Goal: Task Accomplishment & Management: Use online tool/utility

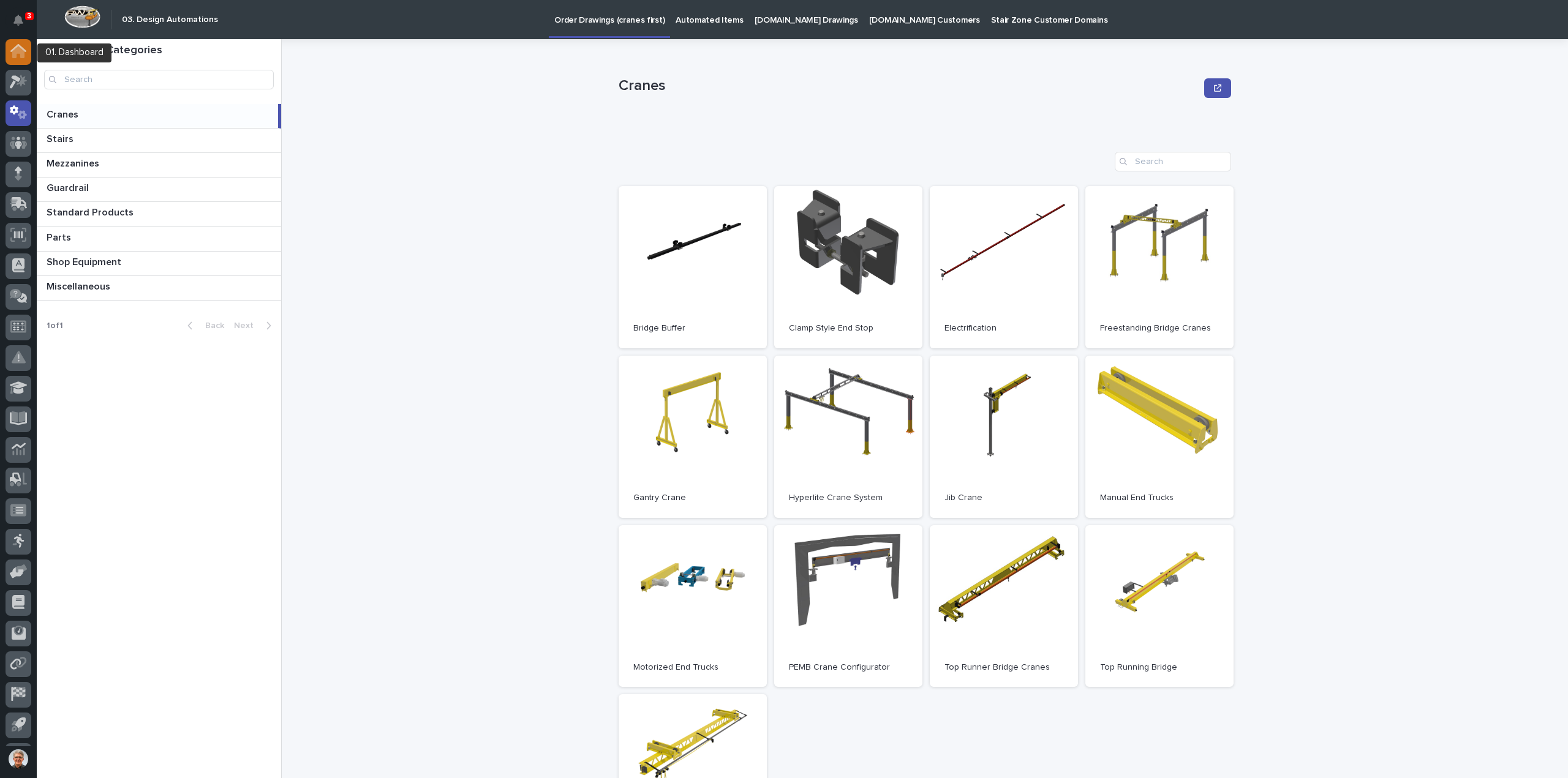
click at [19, 50] on icon at bounding box center [18, 52] width 12 height 12
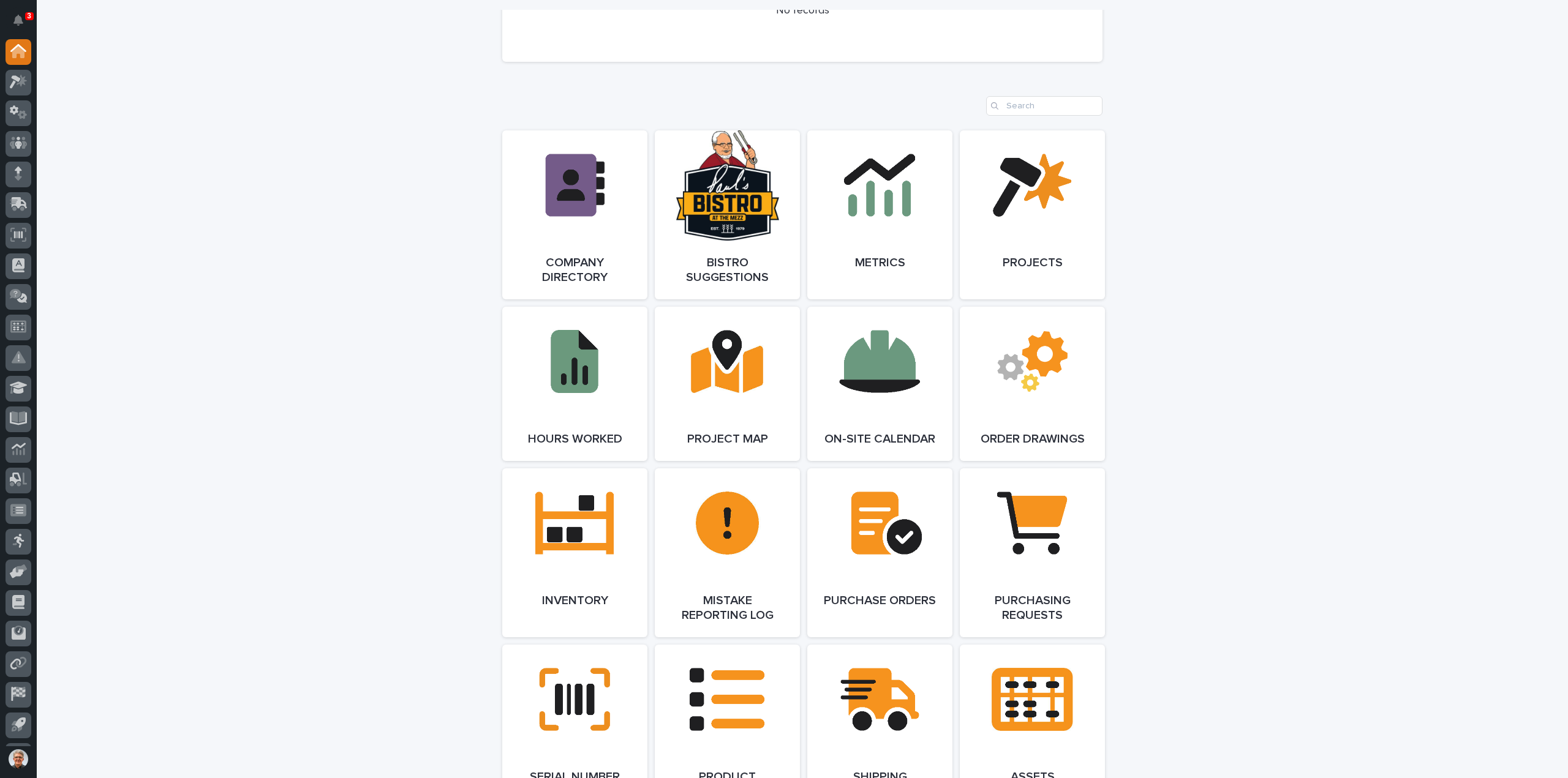
scroll to position [979, 0]
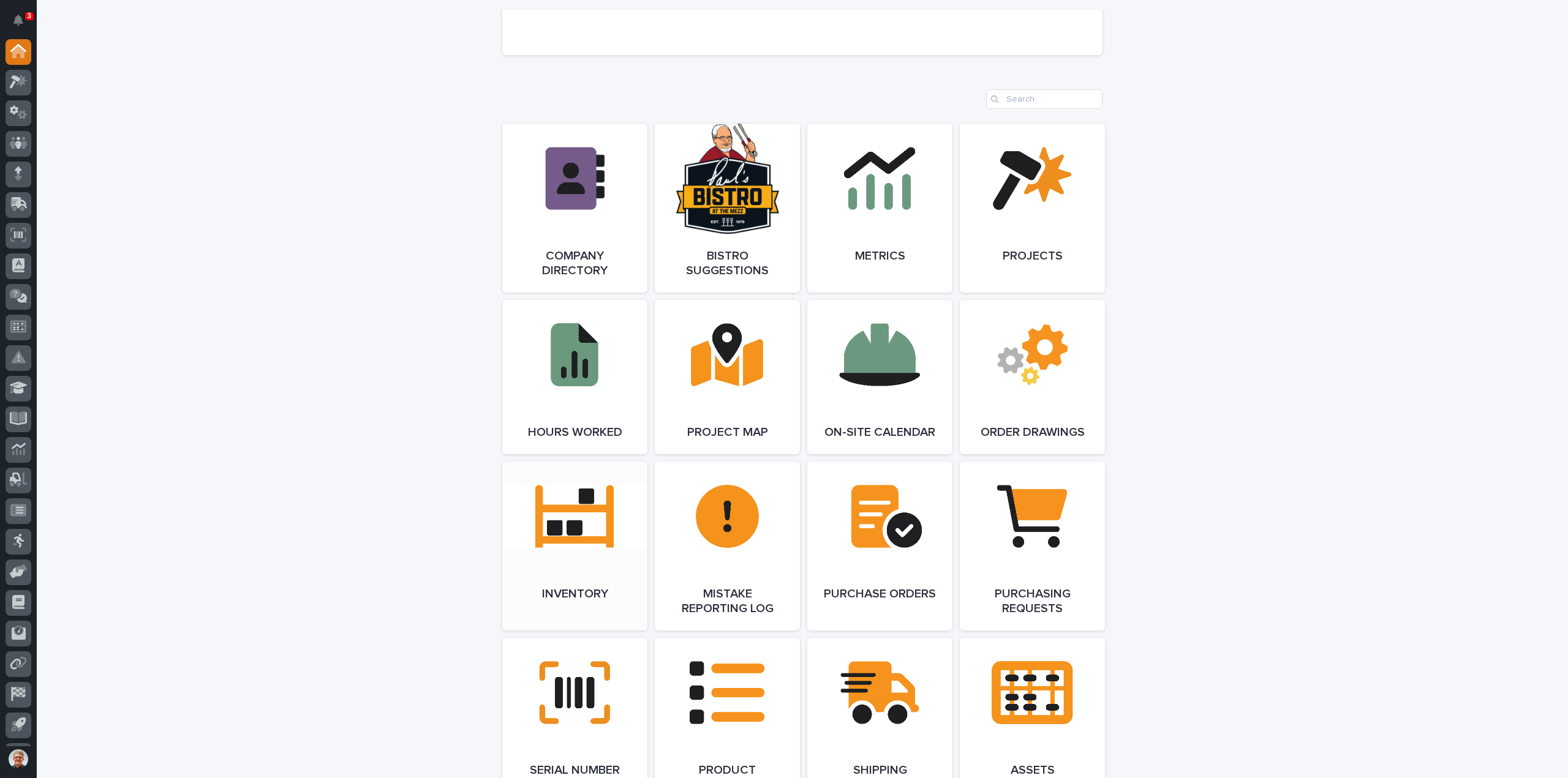
click at [576, 518] on link "Open Link" at bounding box center [574, 546] width 145 height 169
click at [17, 111] on icon at bounding box center [18, 112] width 18 height 14
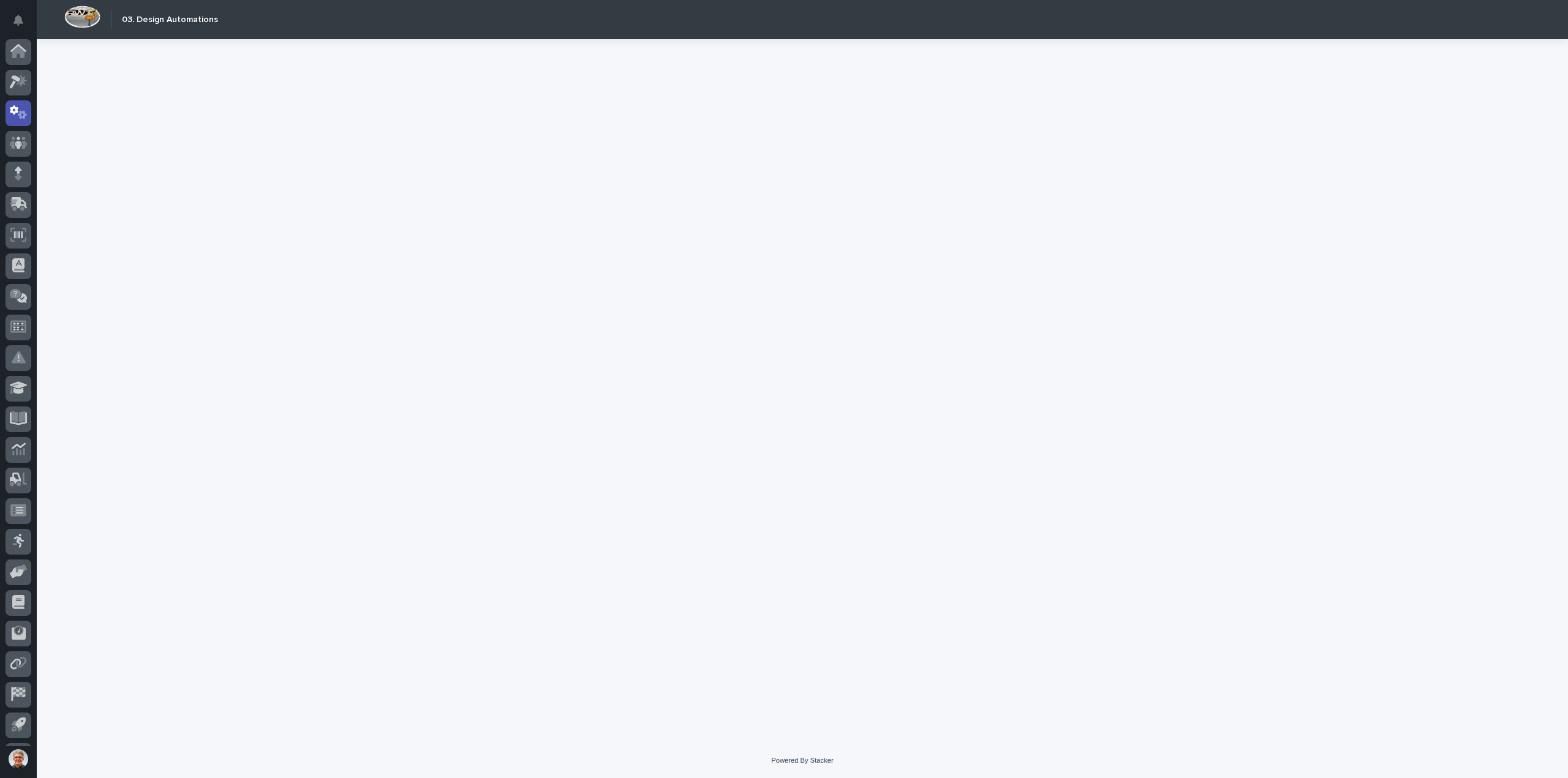
scroll to position [27, 0]
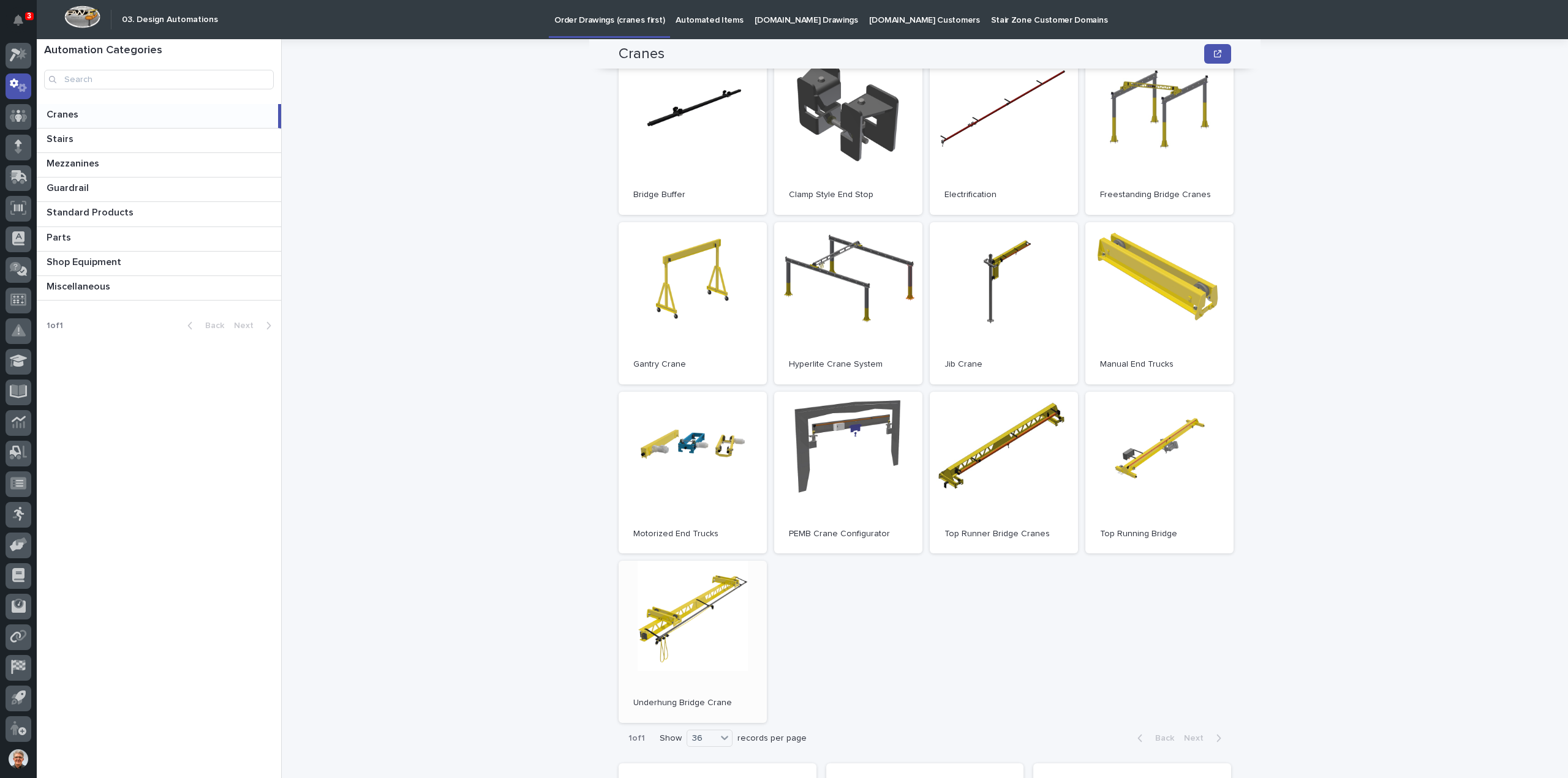
scroll to position [163, 0]
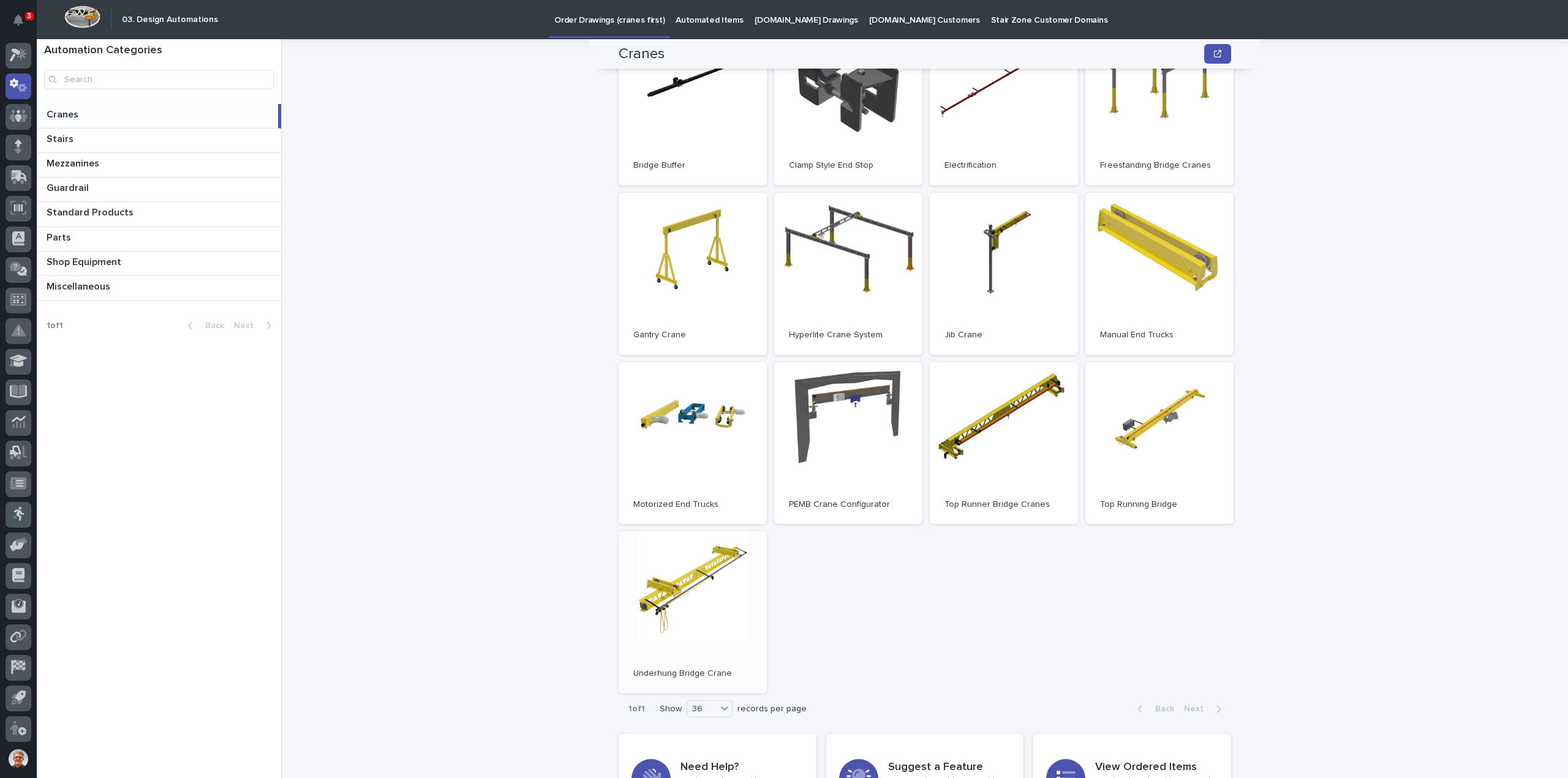
click at [682, 577] on link "Open" at bounding box center [693, 612] width 148 height 162
click at [680, 412] on link "Open" at bounding box center [693, 443] width 148 height 162
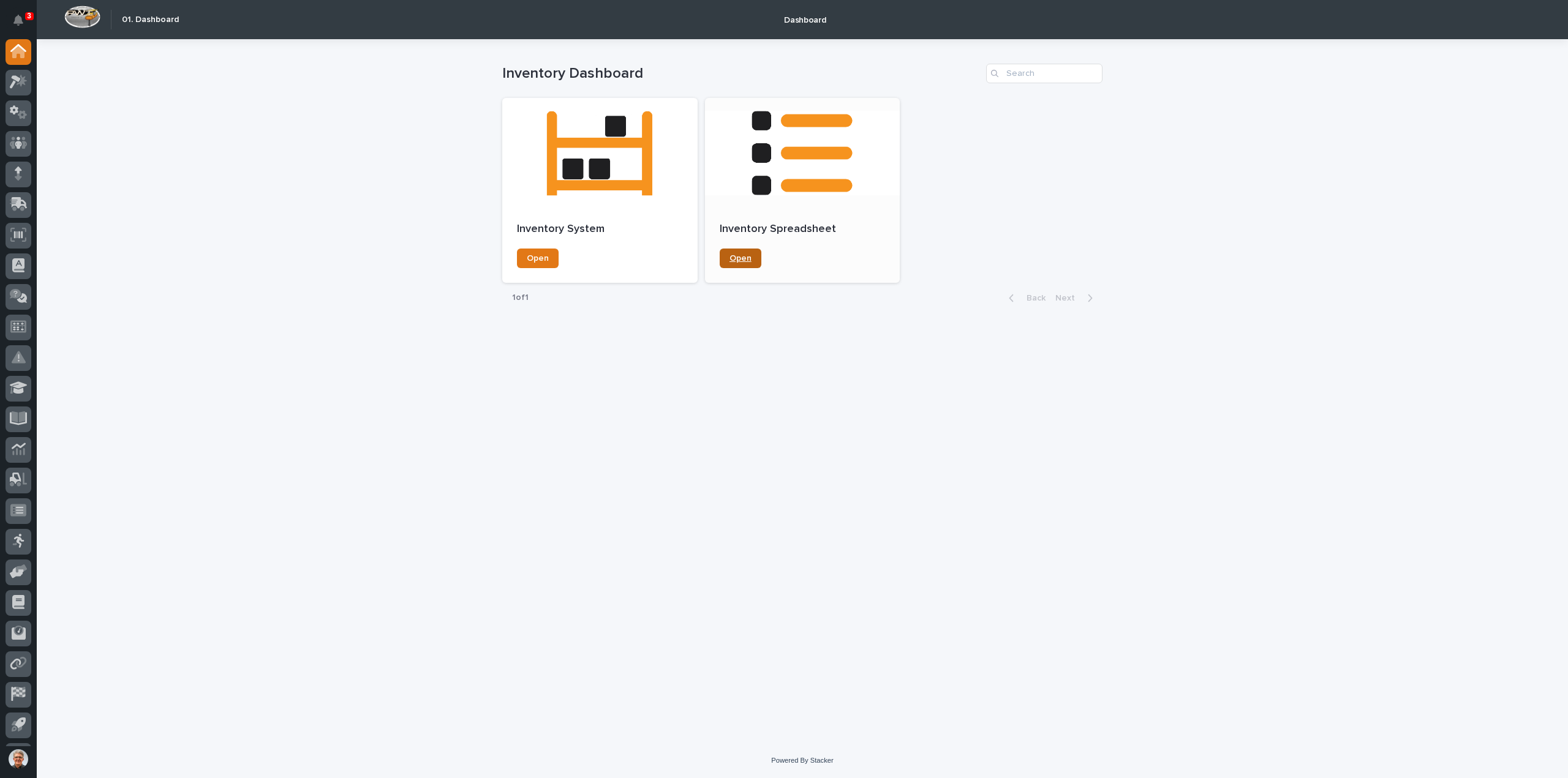
click at [743, 256] on span "Open" at bounding box center [741, 258] width 22 height 9
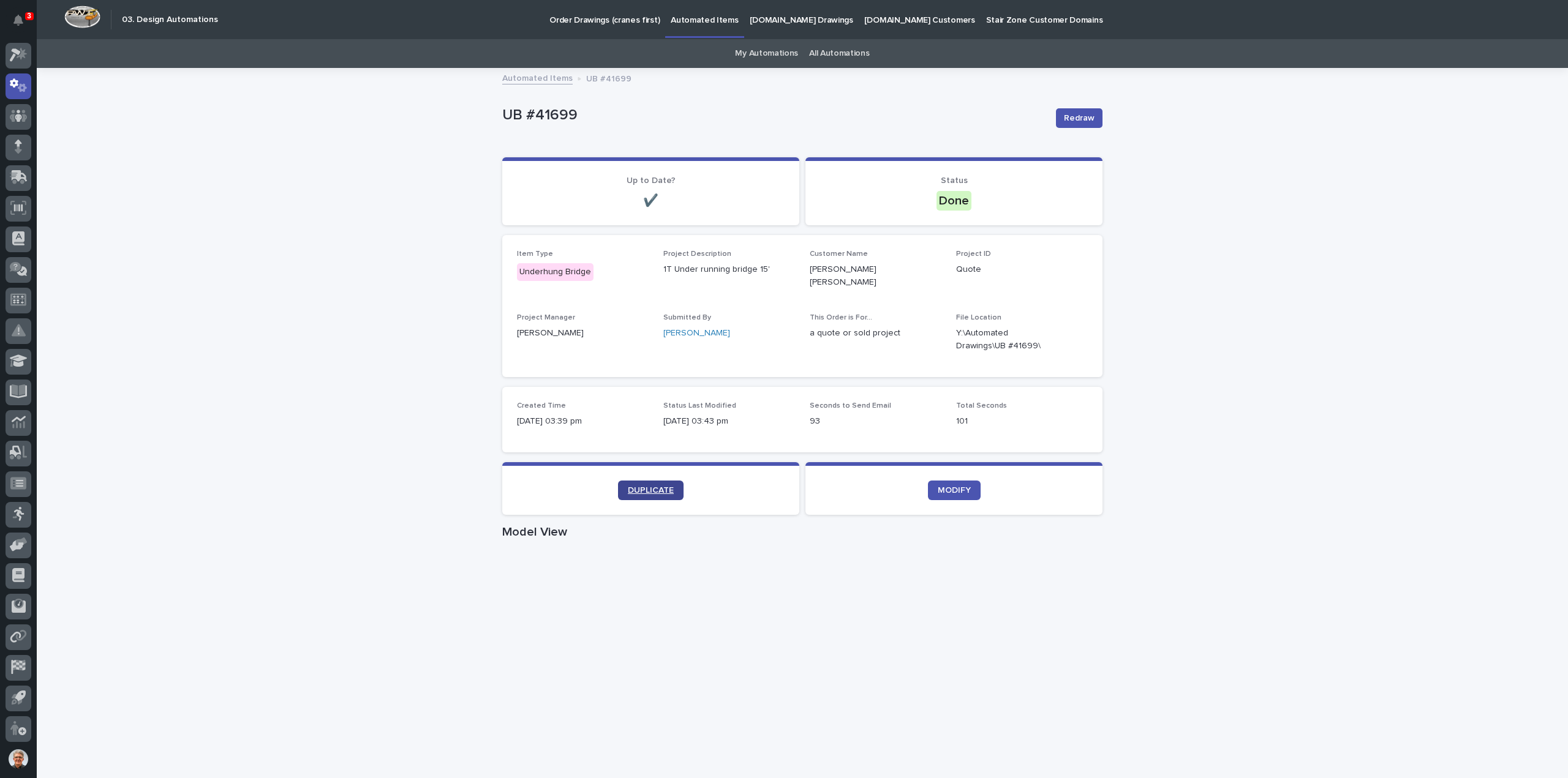
click at [640, 486] on span "DUPLICATE" at bounding box center [650, 490] width 46 height 9
click at [642, 486] on span "DUPLICATE" at bounding box center [650, 490] width 46 height 9
